Goal: Transaction & Acquisition: Purchase product/service

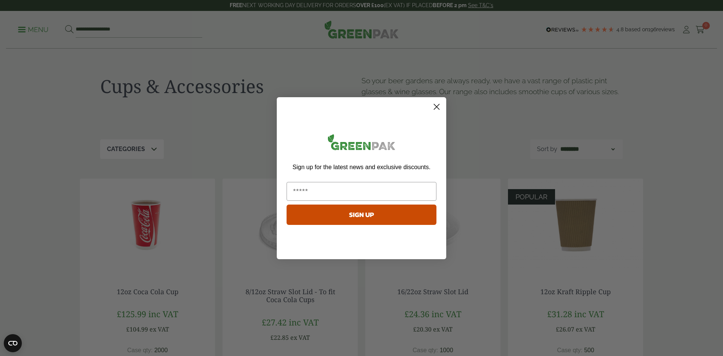
click at [437, 107] on icon "Close dialog" at bounding box center [436, 106] width 5 height 5
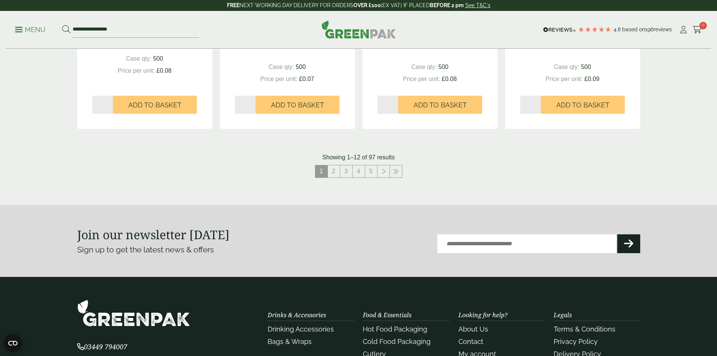
scroll to position [790, 0]
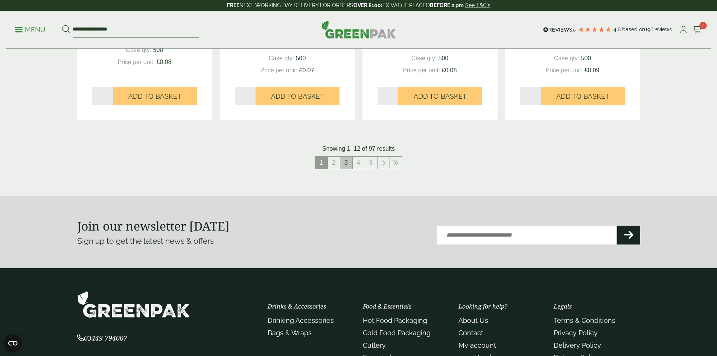
click at [340, 167] on link "3" at bounding box center [346, 163] width 12 height 12
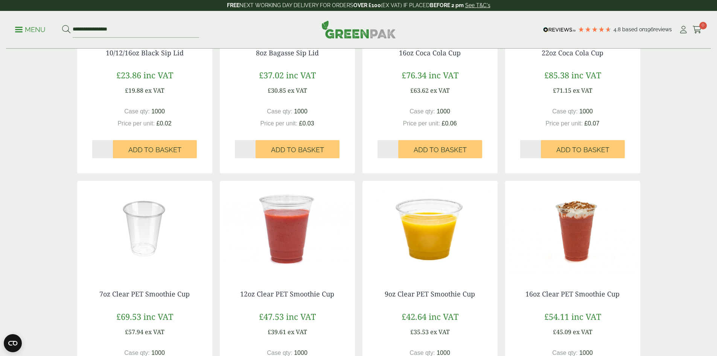
scroll to position [640, 0]
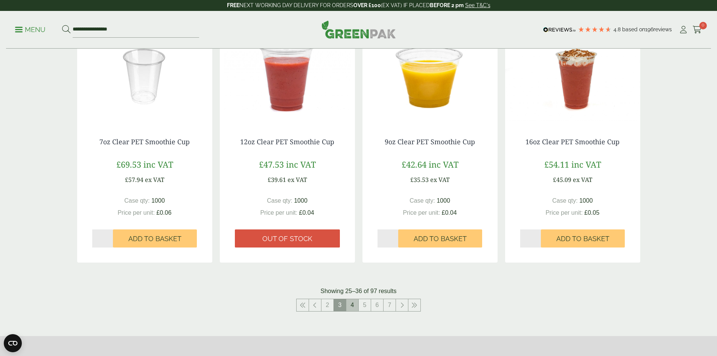
click at [353, 307] on link "4" at bounding box center [352, 305] width 12 height 12
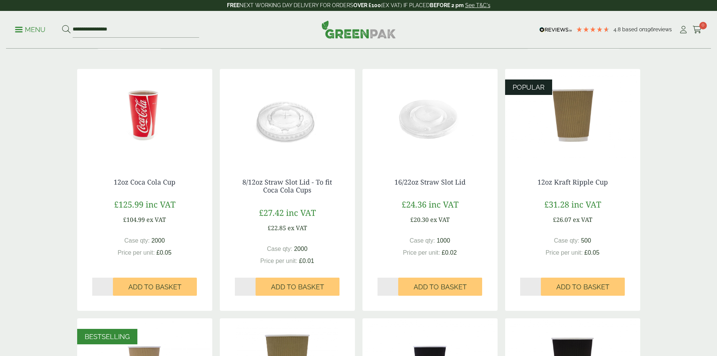
scroll to position [113, 0]
